Goal: Navigation & Orientation: Find specific page/section

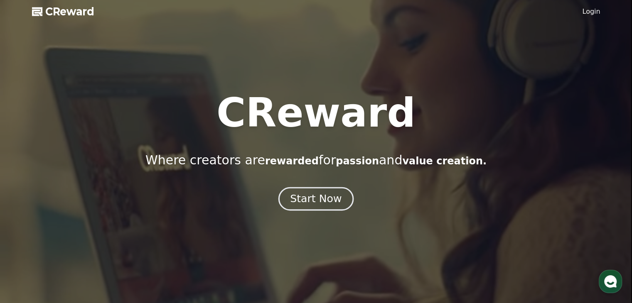
click at [309, 195] on div "Start Now" at bounding box center [316, 199] width 52 height 14
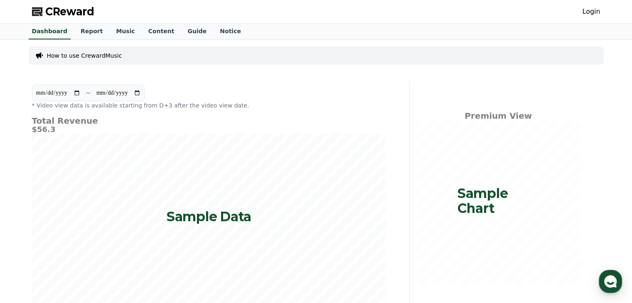
click at [597, 14] on link "Login" at bounding box center [591, 12] width 18 height 10
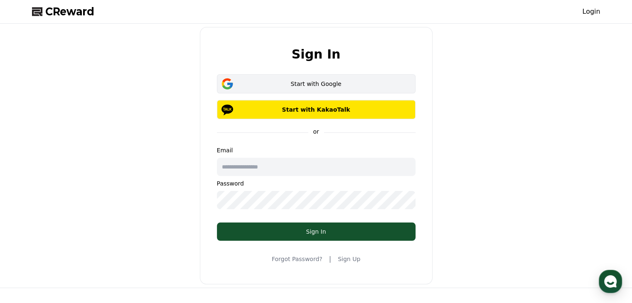
click at [322, 87] on div "Start with Google" at bounding box center [316, 84] width 174 height 8
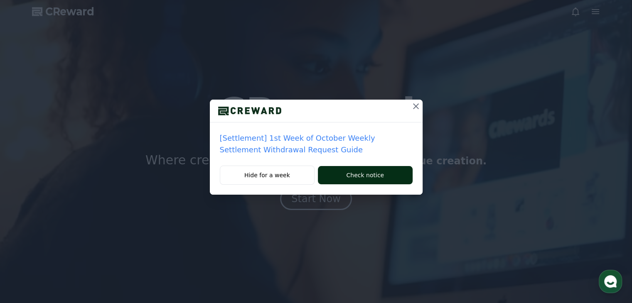
click at [360, 177] on button "Check notice" at bounding box center [365, 175] width 94 height 18
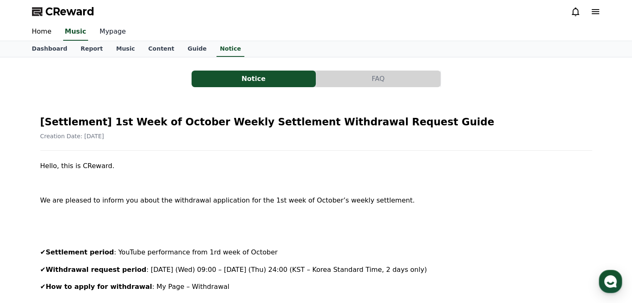
click at [102, 31] on link "Mypage" at bounding box center [112, 31] width 39 height 17
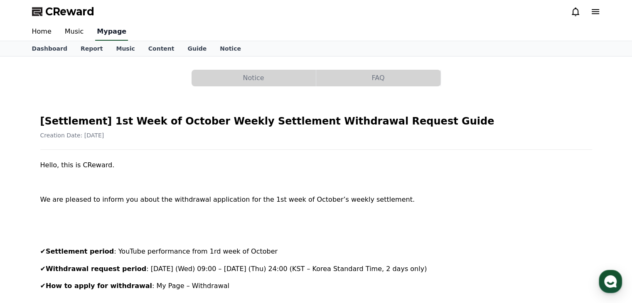
select select "**********"
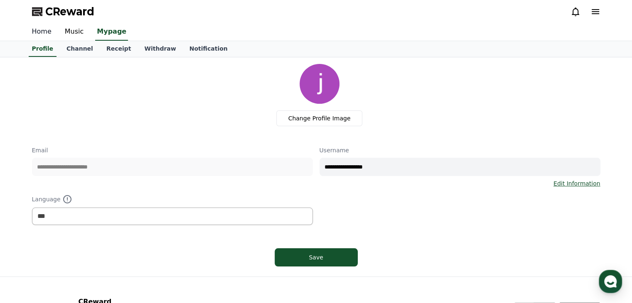
click at [43, 34] on link "Home" at bounding box center [41, 31] width 33 height 17
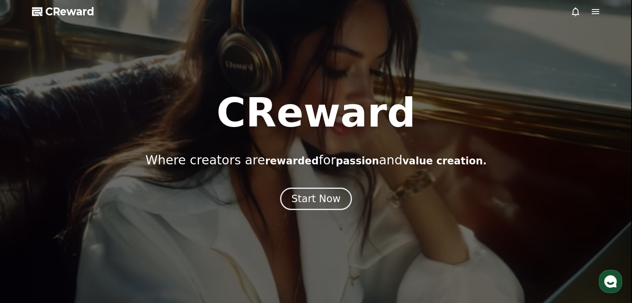
click at [594, 10] on icon at bounding box center [595, 11] width 7 height 5
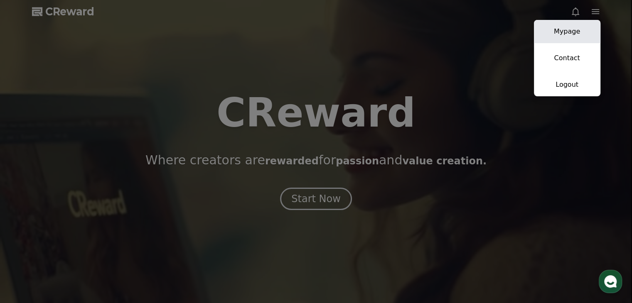
click at [568, 40] on link "Mypage" at bounding box center [567, 31] width 66 height 23
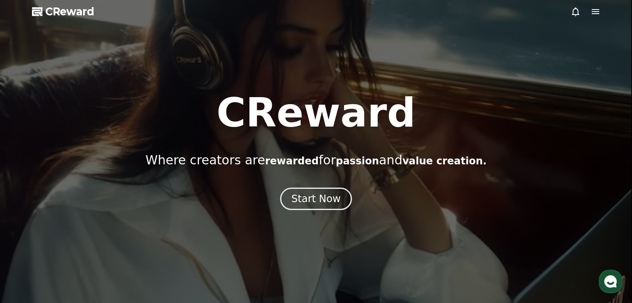
select select "**********"
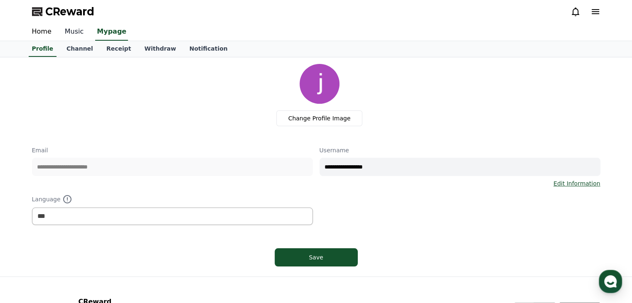
click at [73, 29] on link "Music" at bounding box center [74, 31] width 32 height 17
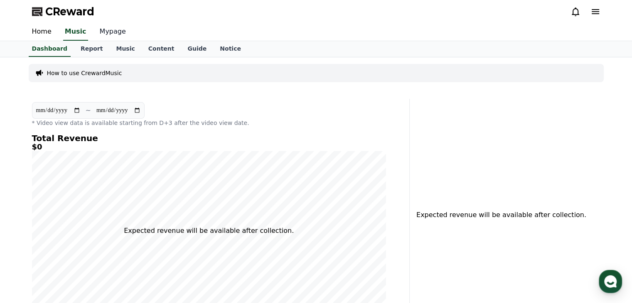
click at [102, 30] on link "Mypage" at bounding box center [112, 31] width 39 height 17
select select "**********"
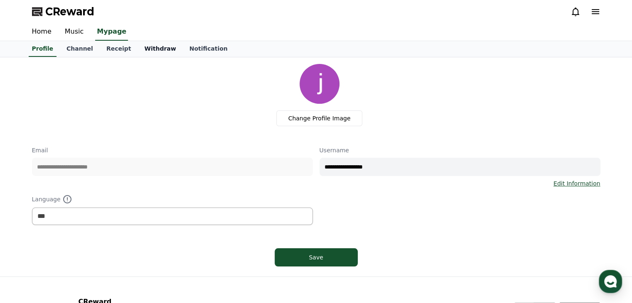
click at [153, 47] on link "Withdraw" at bounding box center [160, 49] width 45 height 16
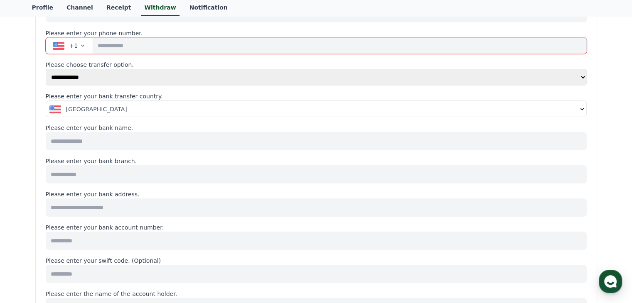
scroll to position [88, 0]
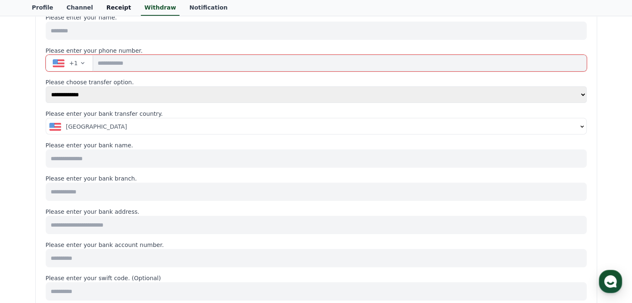
click at [111, 6] on link "Receipt" at bounding box center [119, 8] width 38 height 16
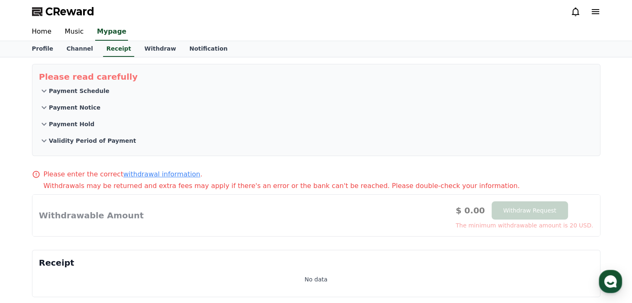
click at [44, 90] on icon at bounding box center [44, 91] width 10 height 10
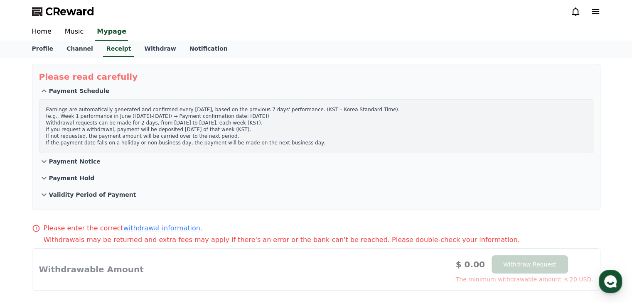
click at [43, 162] on icon at bounding box center [44, 162] width 10 height 10
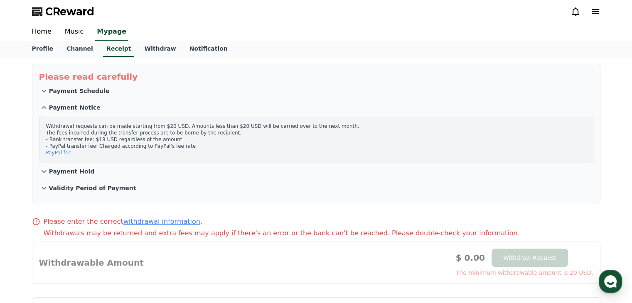
click at [44, 174] on icon at bounding box center [44, 172] width 10 height 10
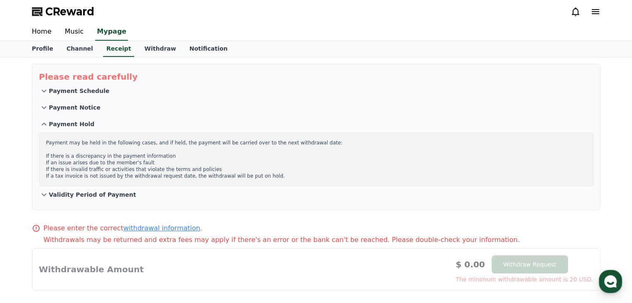
click at [42, 194] on icon at bounding box center [44, 195] width 10 height 10
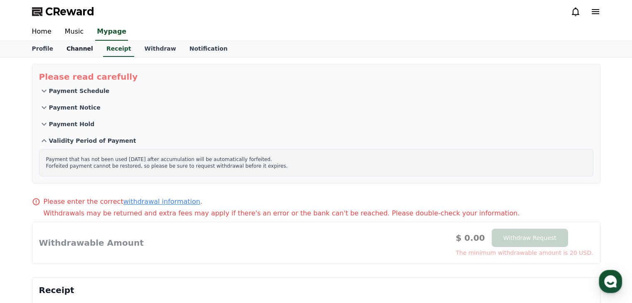
click at [79, 51] on link "Channel" at bounding box center [80, 49] width 40 height 16
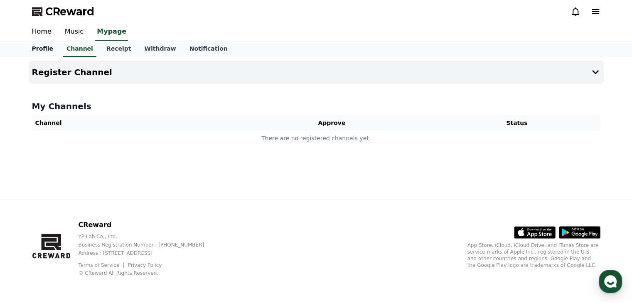
click at [44, 49] on link "Profile" at bounding box center [42, 49] width 34 height 16
select select "**********"
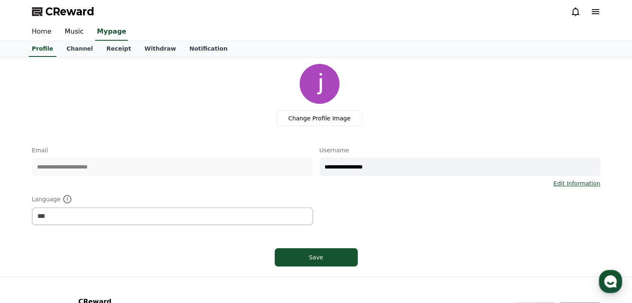
click at [41, 29] on link "Home" at bounding box center [41, 31] width 33 height 17
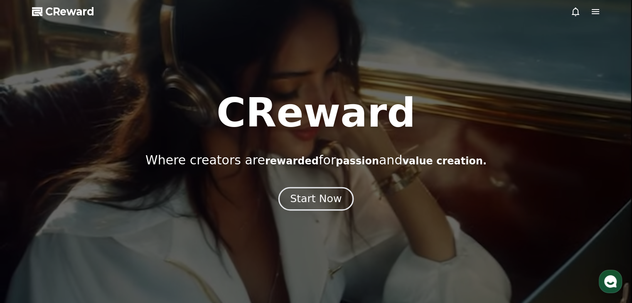
click at [317, 195] on div "Start Now" at bounding box center [316, 199] width 52 height 14
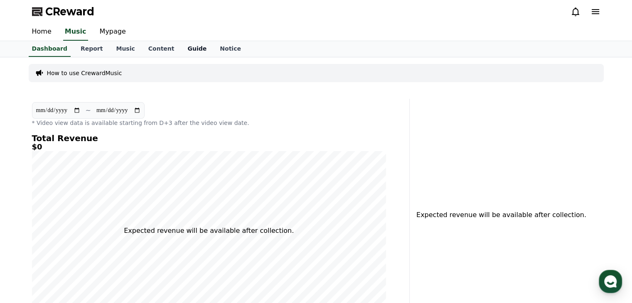
click at [182, 50] on link "Guide" at bounding box center [197, 49] width 32 height 16
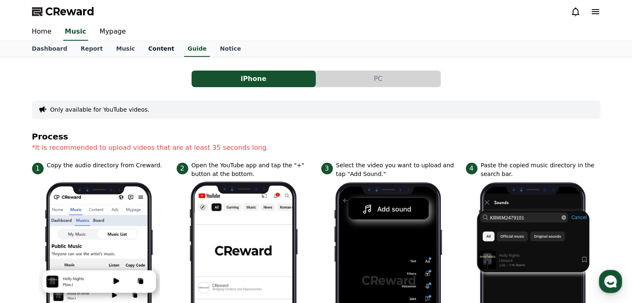
click at [147, 50] on link "Content" at bounding box center [161, 49] width 39 height 16
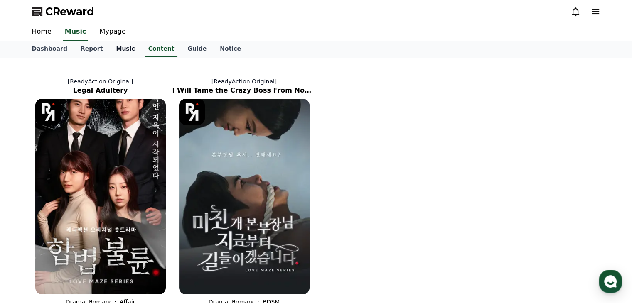
click at [120, 49] on link "Music" at bounding box center [125, 49] width 32 height 16
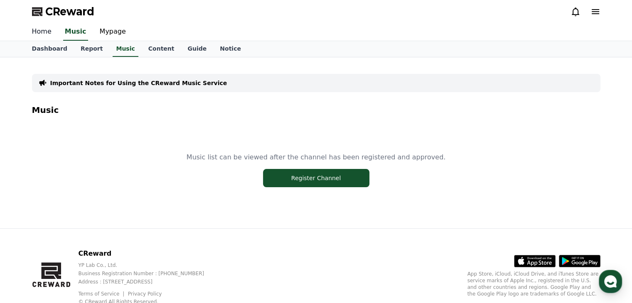
click at [42, 27] on link "Home" at bounding box center [41, 31] width 33 height 17
